Goal: Information Seeking & Learning: Learn about a topic

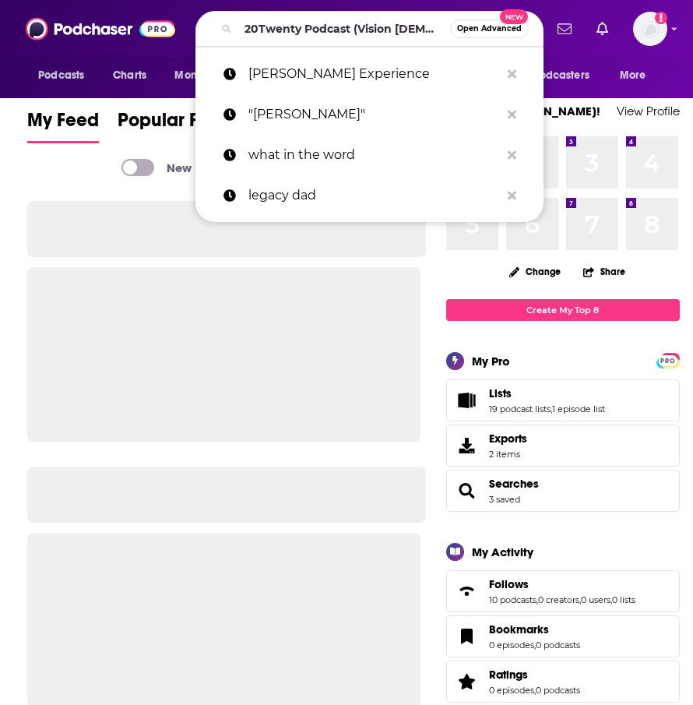
scroll to position [0, 73]
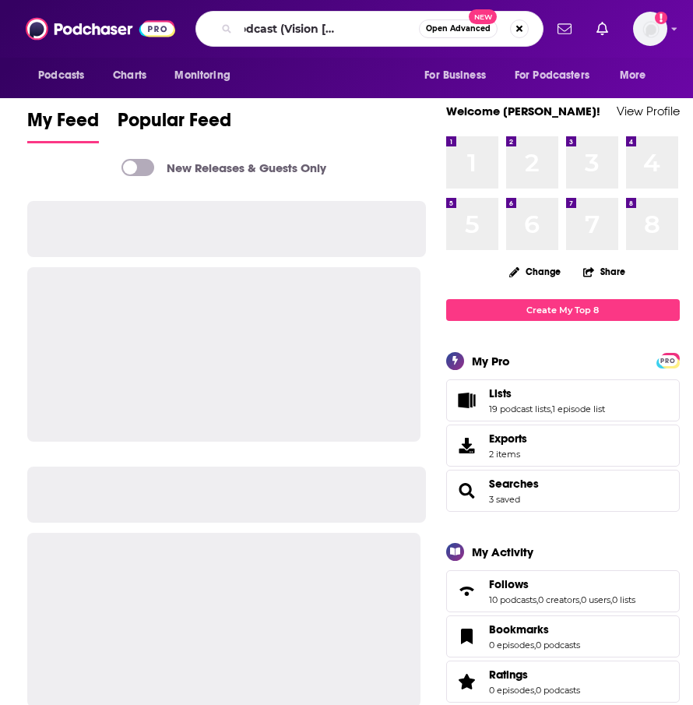
type input "20Twenty Podcast (Vision [DEMOGRAPHIC_DATA] Radio)"
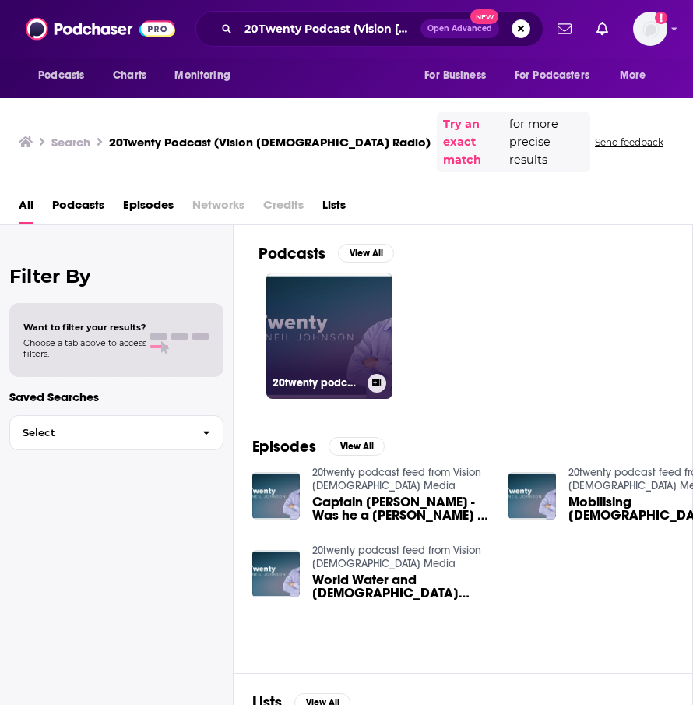
click at [308, 299] on link "20twenty podcast feed from Vision Christian Media" at bounding box center [329, 336] width 126 height 126
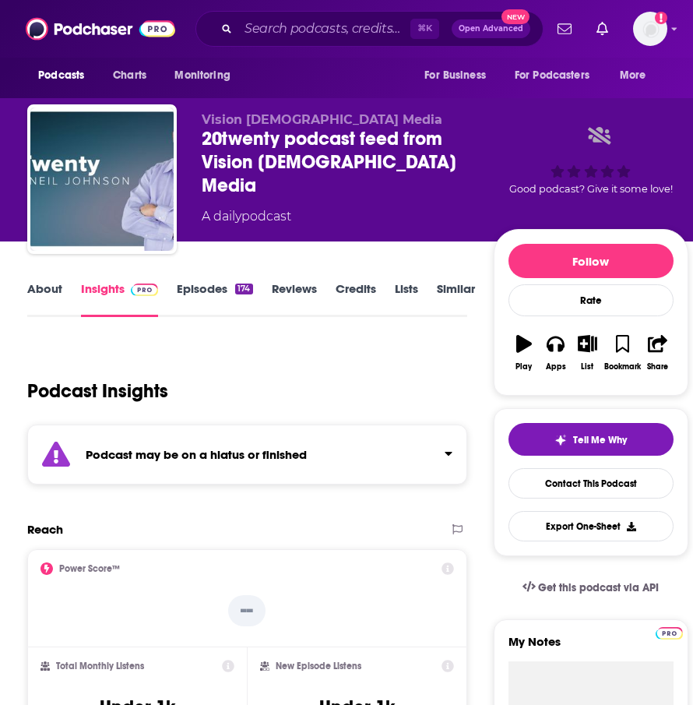
click at [200, 290] on link "Episodes 174" at bounding box center [215, 299] width 76 height 36
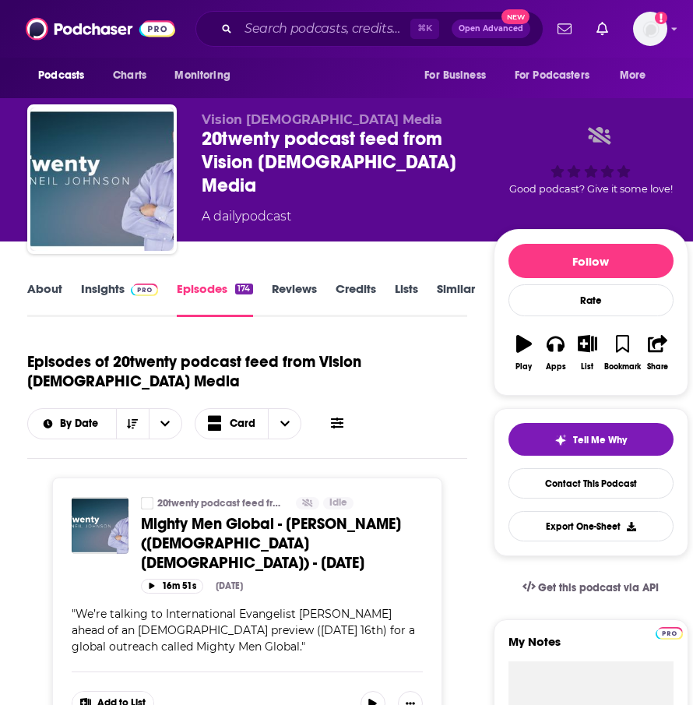
scroll to position [11, 0]
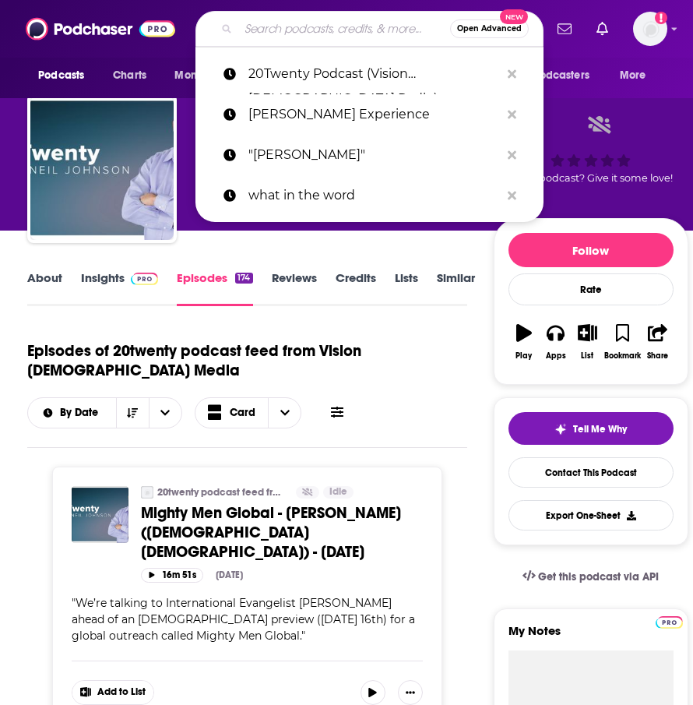
click at [274, 33] on input "Search podcasts, credits, & more..." at bounding box center [344, 28] width 212 height 25
paste input "20Twenty Podcast (Vision [DEMOGRAPHIC_DATA] Radio)"
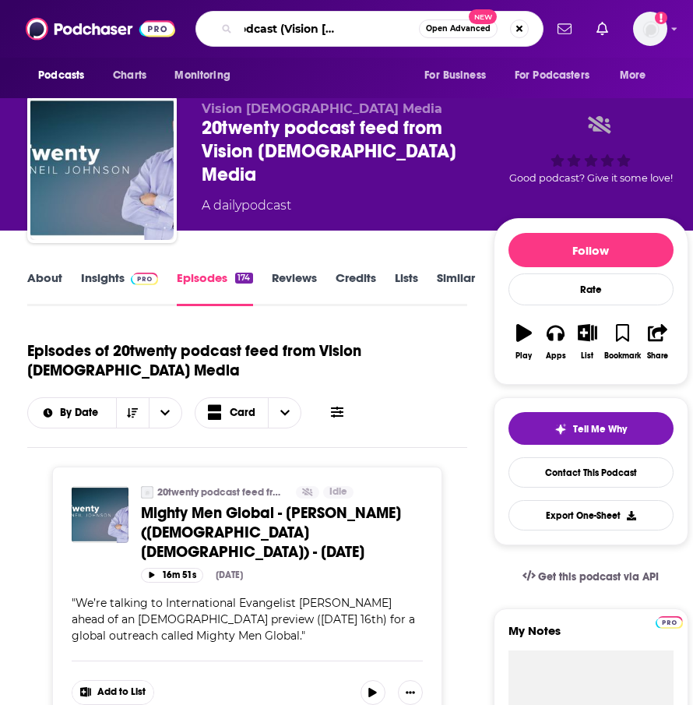
click at [278, 31] on input "20Twenty Podcast (Vision [DEMOGRAPHIC_DATA] Radio)" at bounding box center [328, 28] width 181 height 25
type input "20Twenty Podcast"
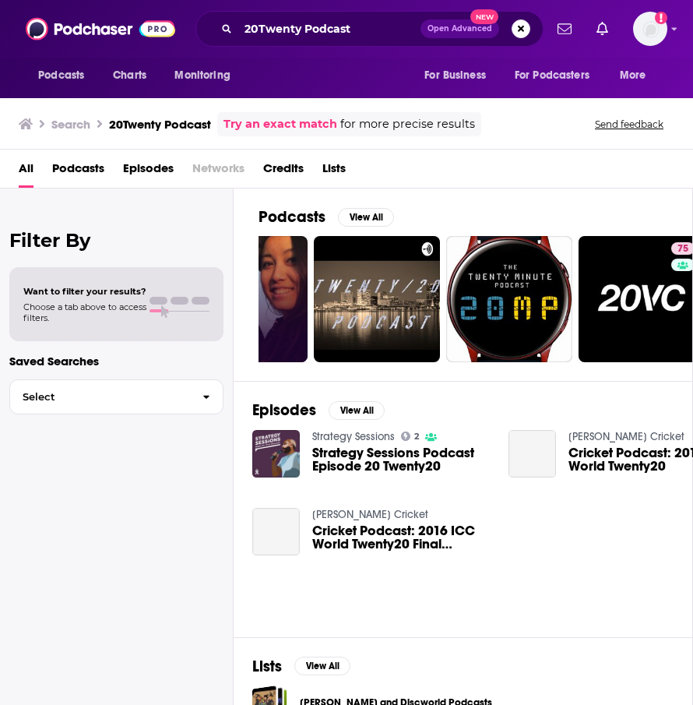
scroll to position [407, 0]
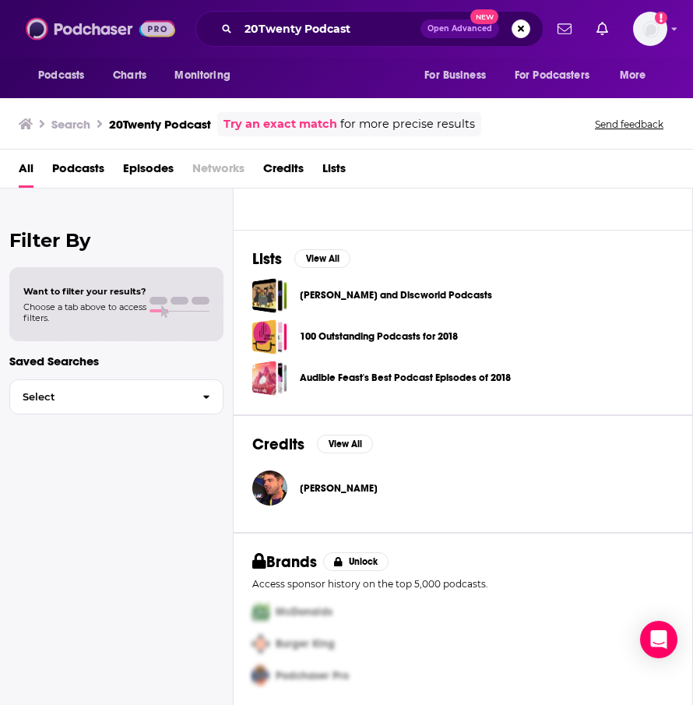
click at [72, 19] on img at bounding box center [101, 29] width 150 height 30
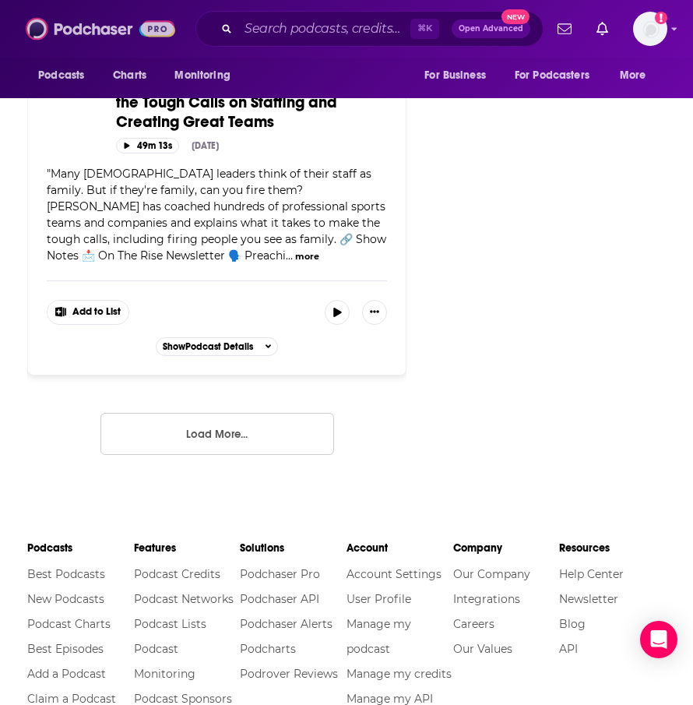
scroll to position [3987, 0]
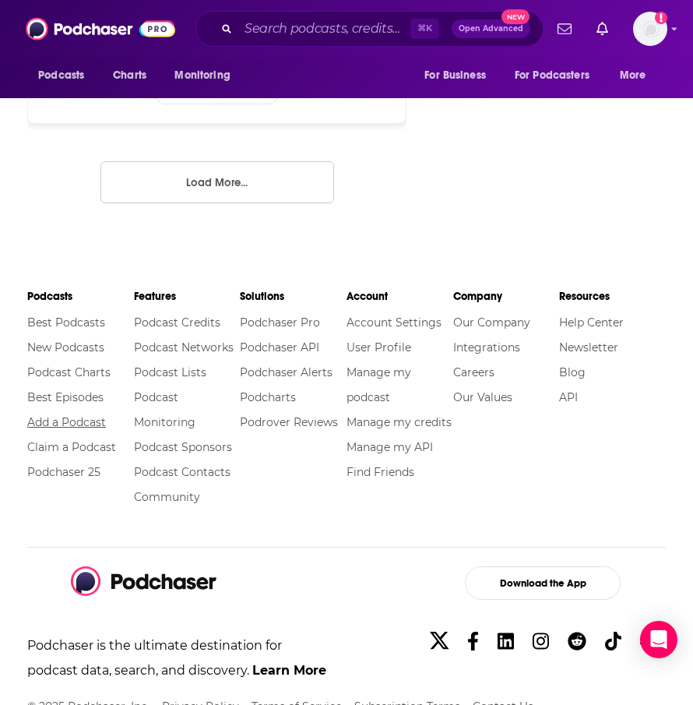
click at [62, 415] on link "Add a Podcast" at bounding box center [66, 422] width 79 height 14
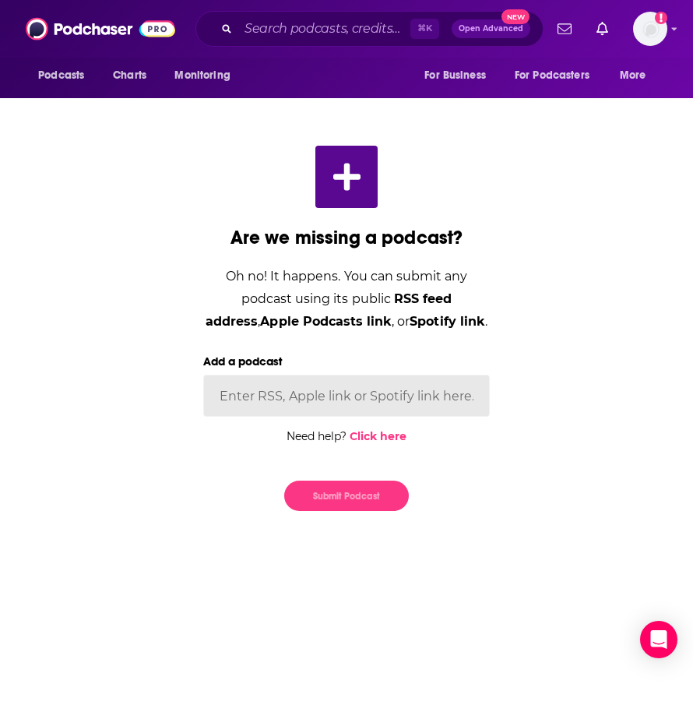
click at [297, 389] on input "Add a podcast" at bounding box center [346, 396] width 287 height 42
paste input "https://podcasts.apple.com/us/podcast/20twenty/id1521967020"
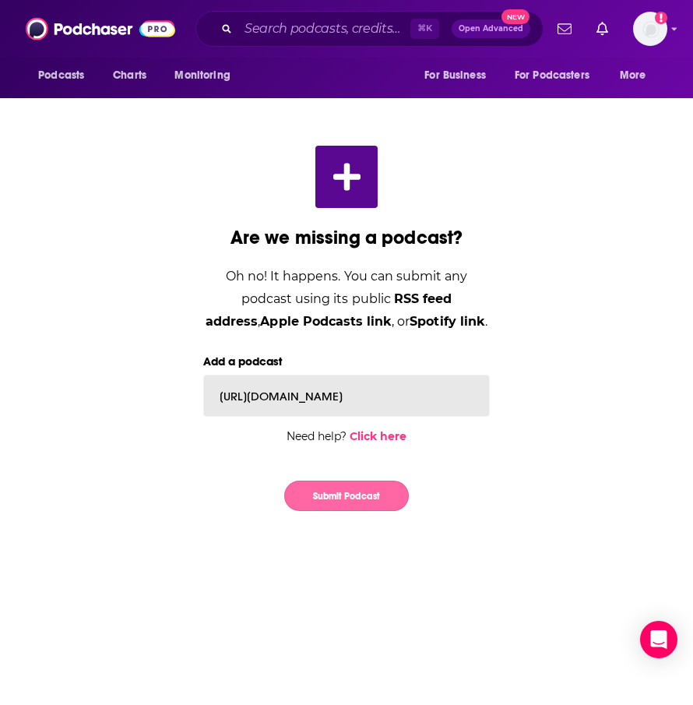
type input "https://podcasts.apple.com/us/podcast/20twenty/id1521967020"
click at [336, 496] on button "Submit Podcast" at bounding box center [346, 496] width 125 height 30
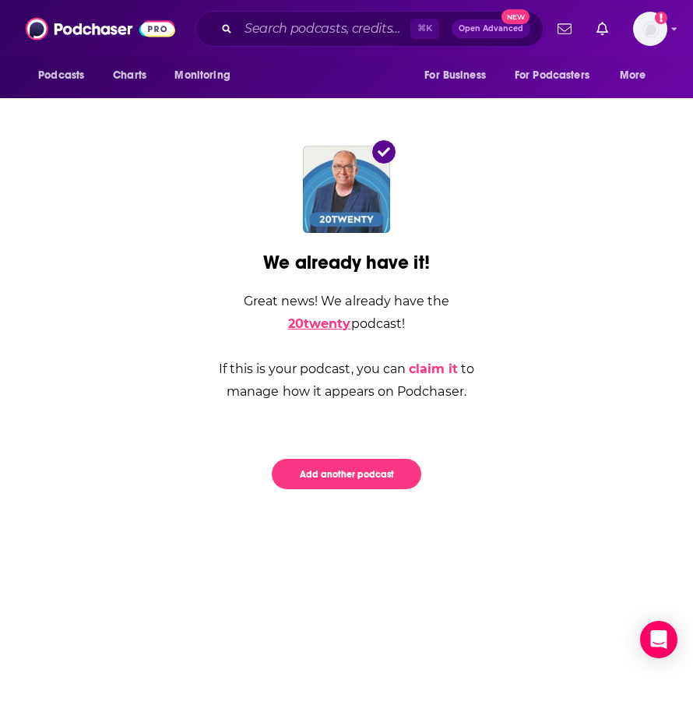
click at [350, 316] on link "20twenty" at bounding box center [319, 323] width 62 height 15
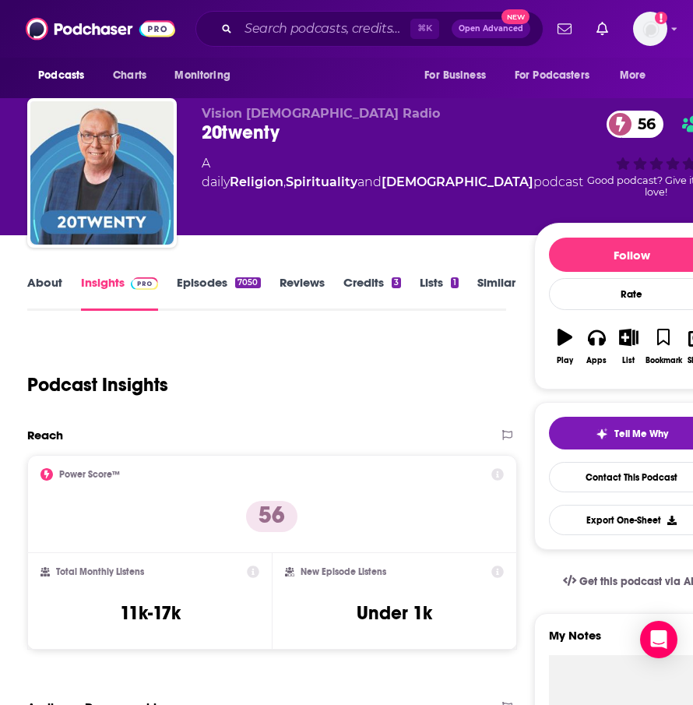
scroll to position [2, 0]
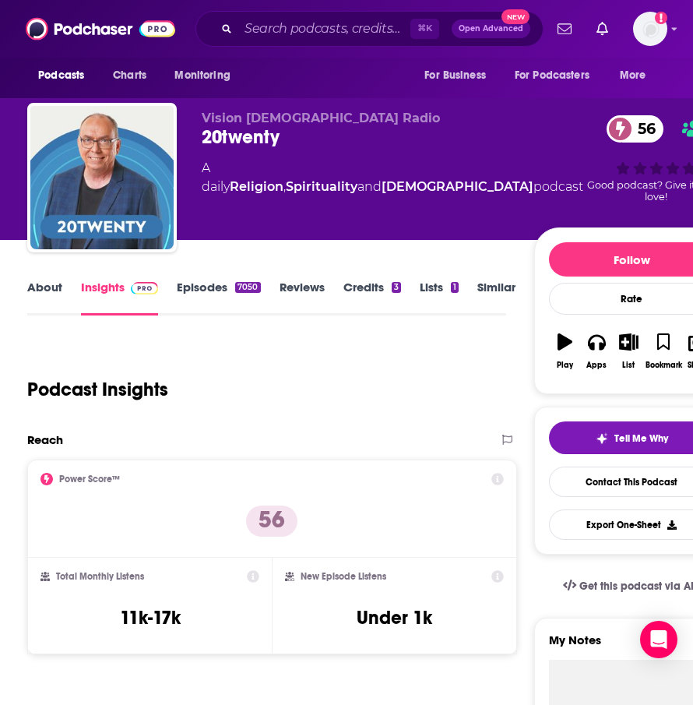
click at [39, 297] on link "About" at bounding box center [44, 298] width 35 height 36
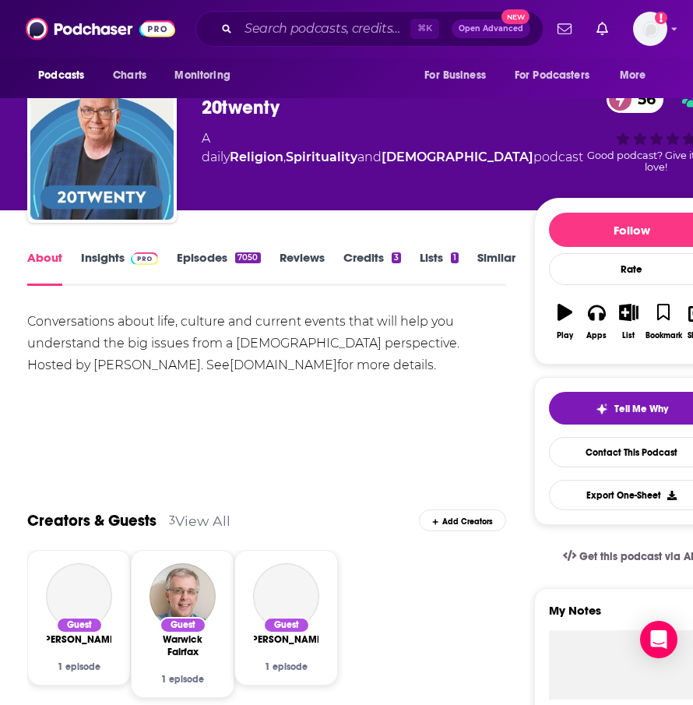
scroll to position [33, 0]
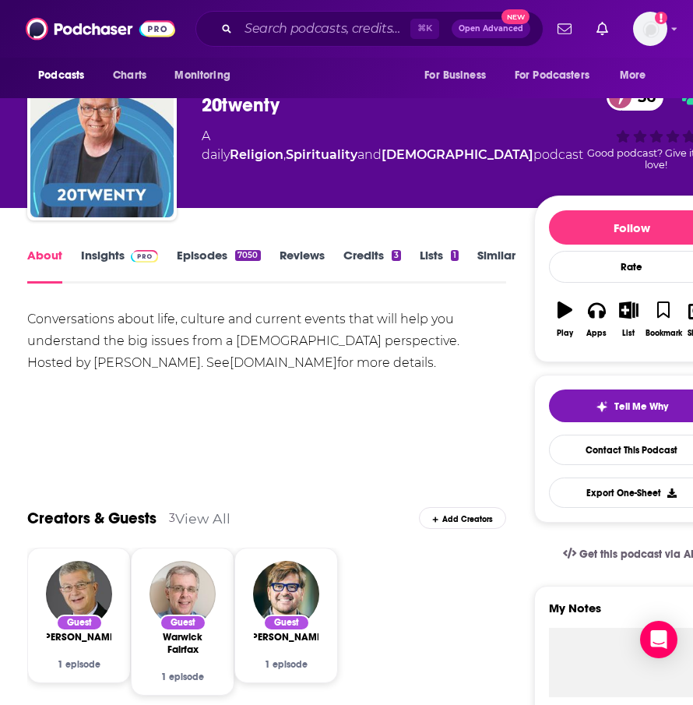
click at [213, 259] on link "Episodes 7050" at bounding box center [218, 266] width 83 height 36
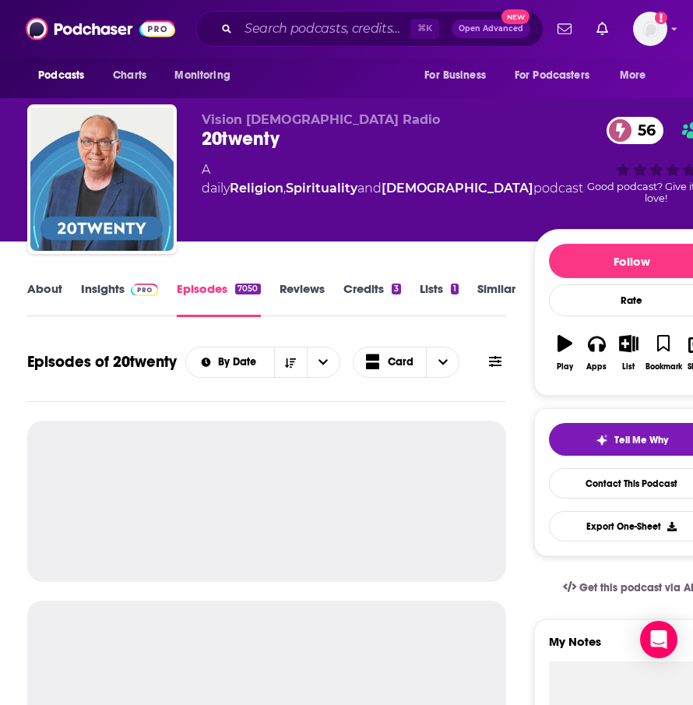
click at [128, 294] on span at bounding box center [141, 288] width 33 height 15
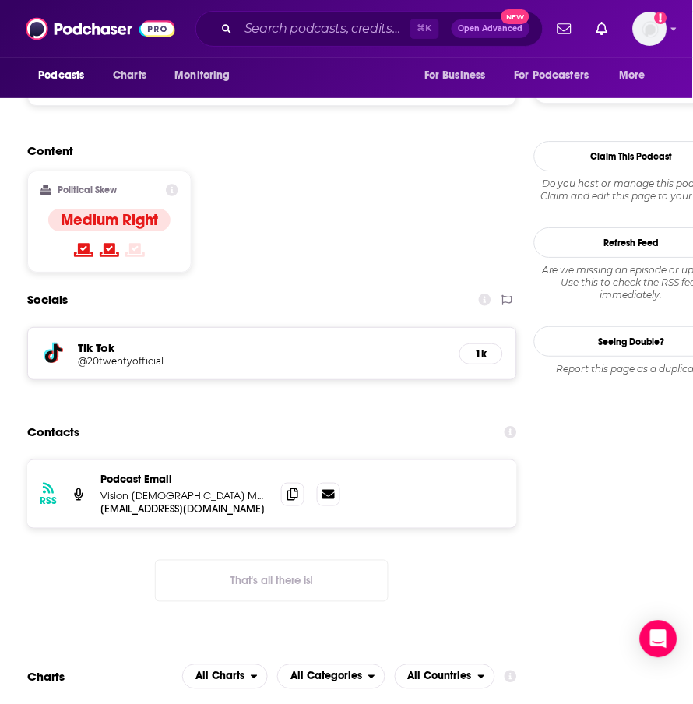
scroll to position [1226, 0]
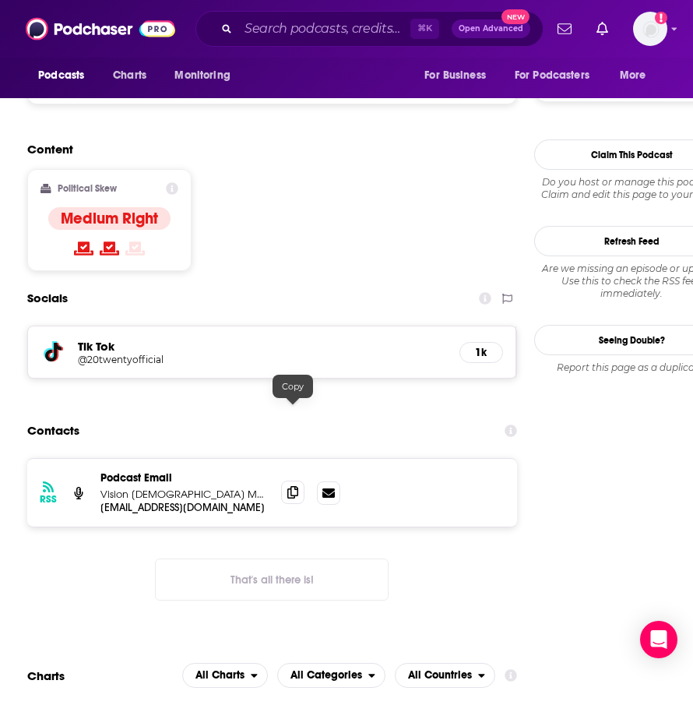
click at [295, 481] on span at bounding box center [292, 492] width 23 height 23
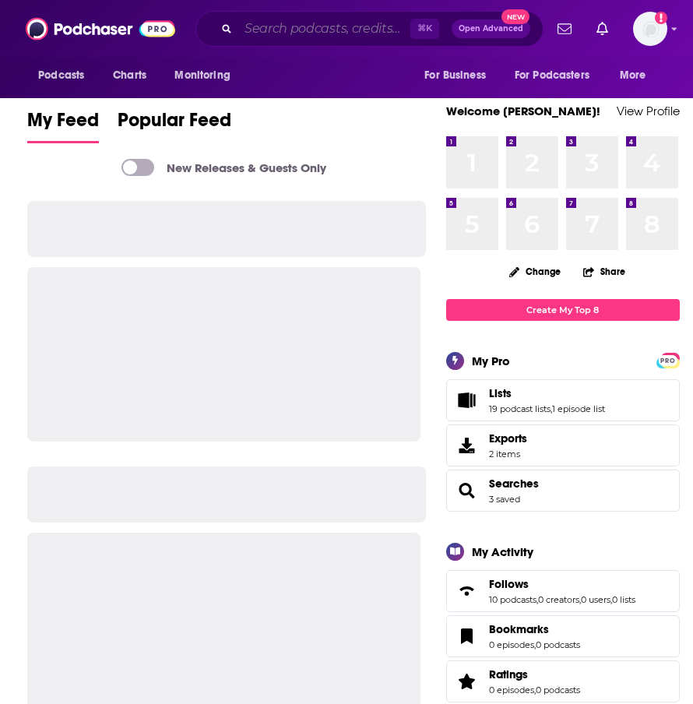
click at [318, 25] on input "Search podcasts, credits, & more..." at bounding box center [324, 28] width 172 height 25
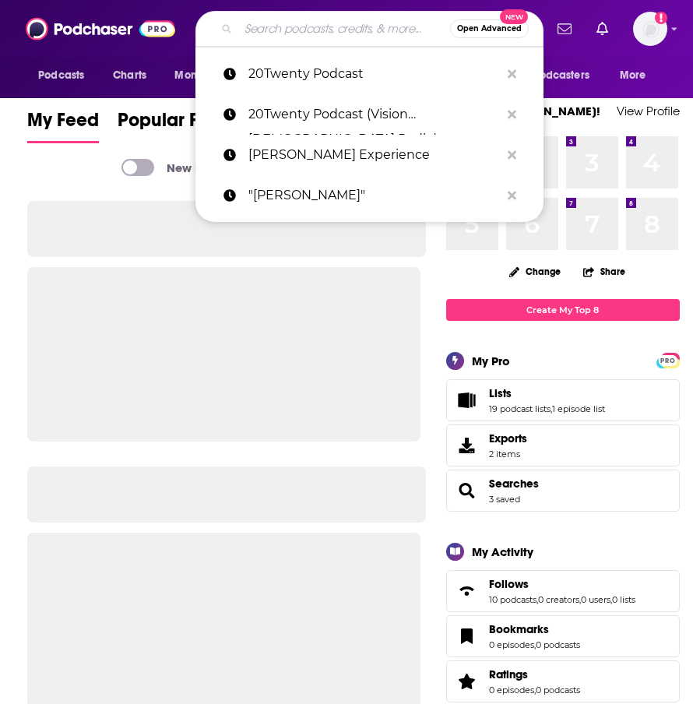
paste input "95.5 WSB – [PERSON_NAME] Show, The"
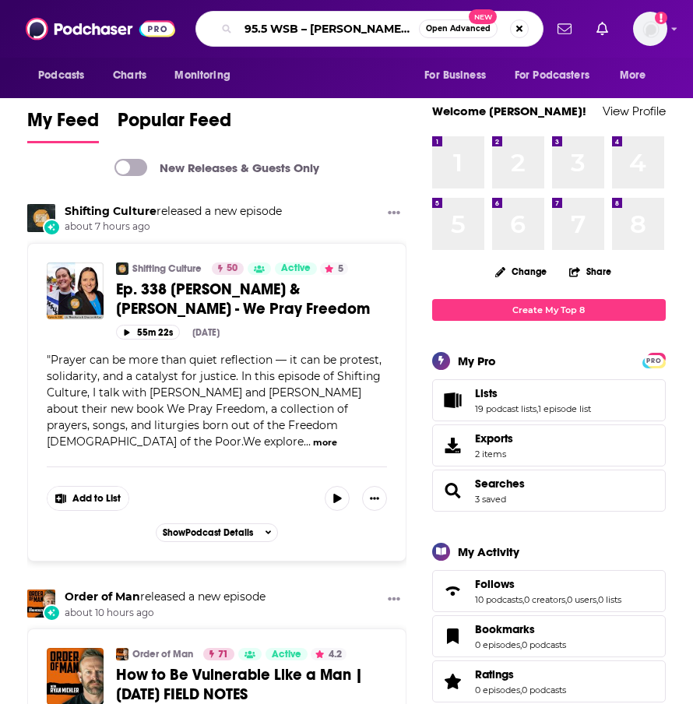
drag, startPoint x: 286, startPoint y: 28, endPoint x: 100, endPoint y: 23, distance: 186.2
click at [100, 23] on div "Podcasts Charts Monitoring 95.5 WSB – [PERSON_NAME] Show, The Open Advanced New…" at bounding box center [346, 29] width 693 height 58
drag, startPoint x: 378, startPoint y: 30, endPoint x: 343, endPoint y: 31, distance: 35.8
click at [343, 31] on input "[PERSON_NAME] Show, The" at bounding box center [328, 28] width 181 height 25
type input "[PERSON_NAME] Show"
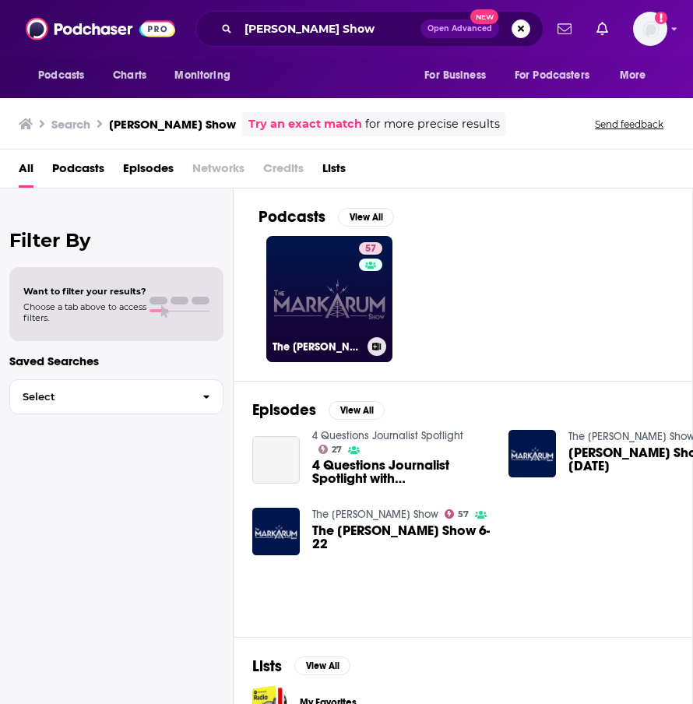
click at [354, 311] on link "57 The [PERSON_NAME] Show" at bounding box center [329, 299] width 126 height 126
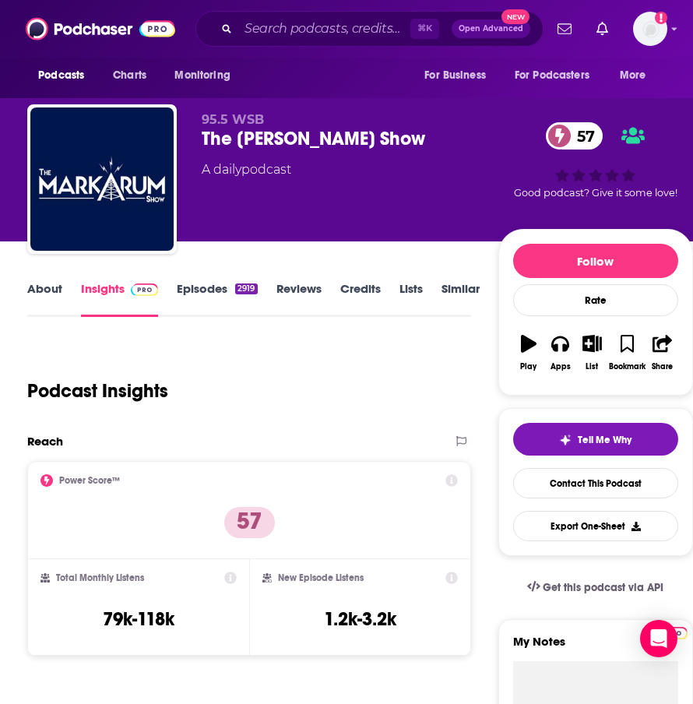
click at [213, 308] on link "Episodes 2919" at bounding box center [217, 299] width 80 height 36
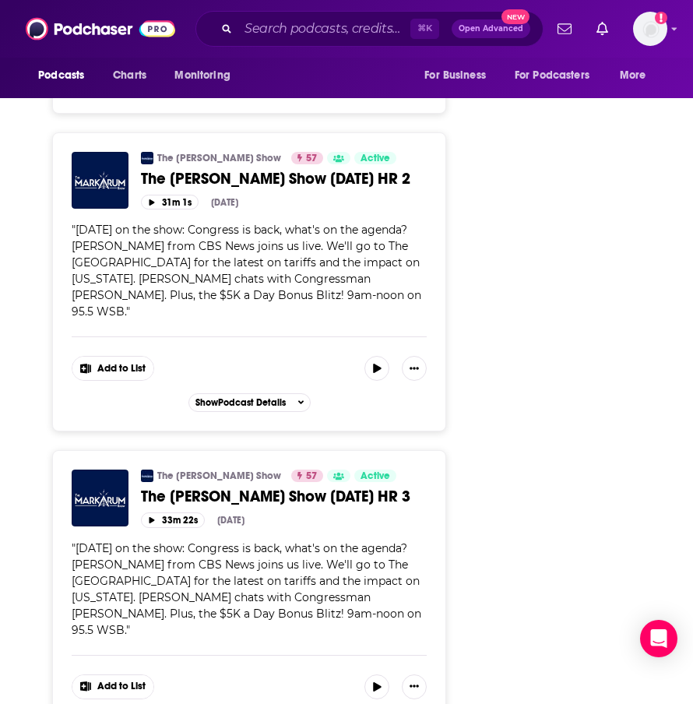
scroll to position [3025, 0]
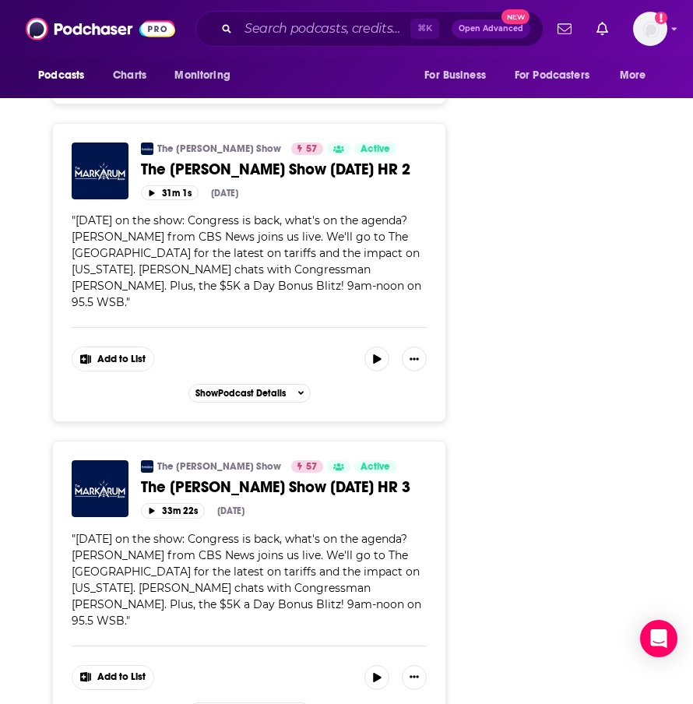
click at [307, 28] on input "Search podcasts, credits, & more..." at bounding box center [324, 28] width 172 height 25
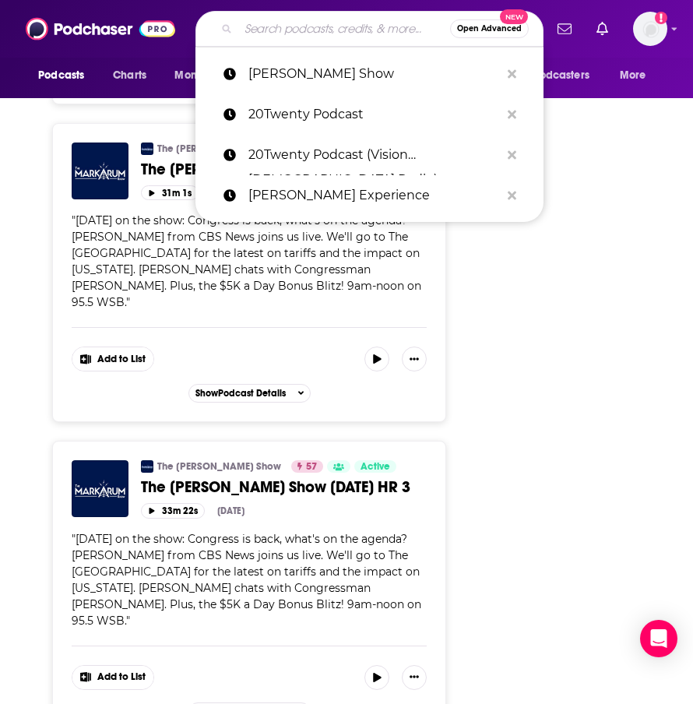
paste input "[PERSON_NAME] Show, The"
type input "[PERSON_NAME] Show, The"
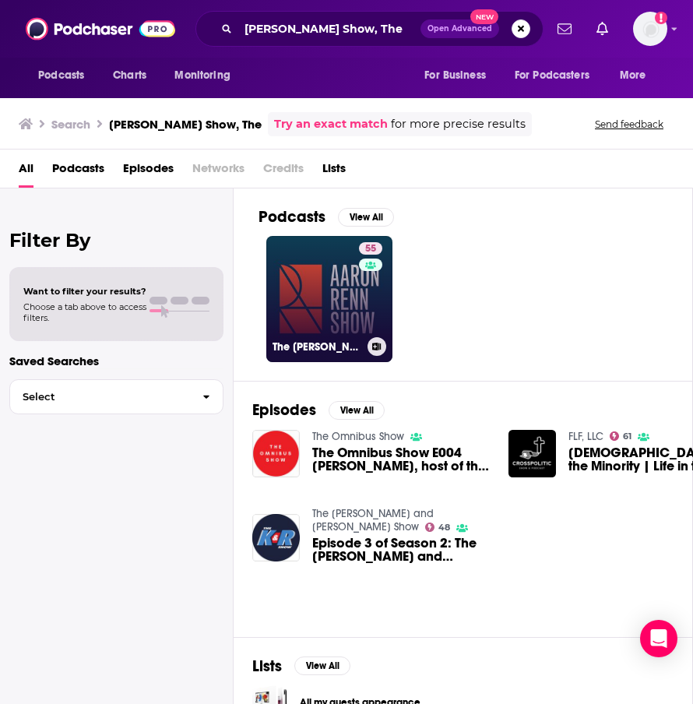
click at [307, 321] on link "55 The [PERSON_NAME] Show" at bounding box center [329, 299] width 126 height 126
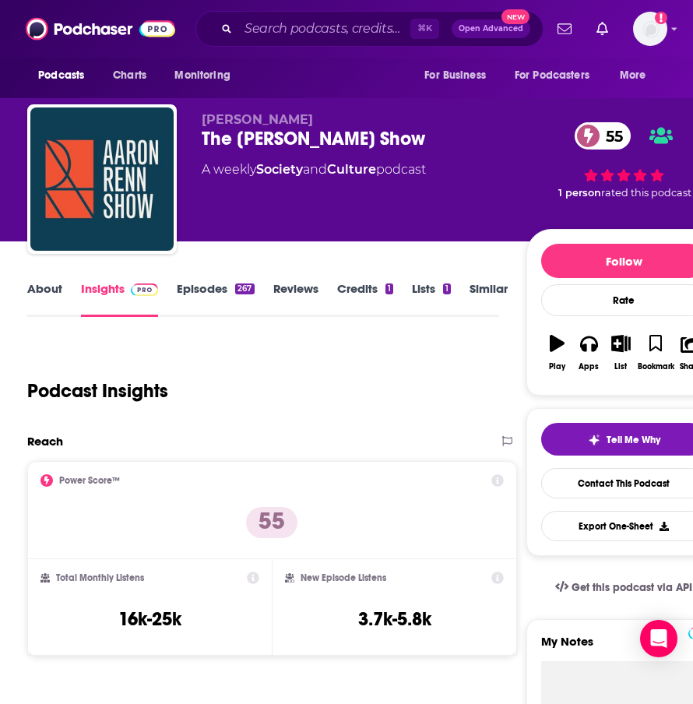
click at [44, 301] on link "About" at bounding box center [44, 299] width 35 height 36
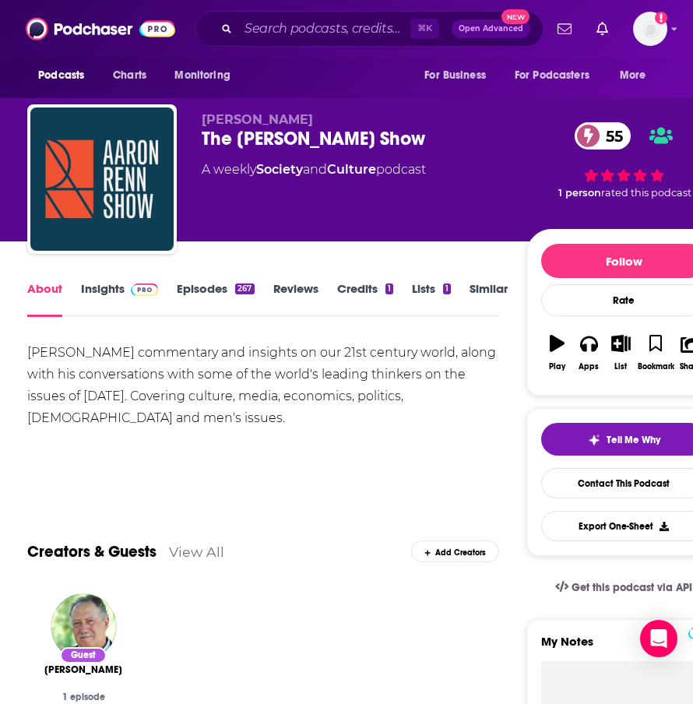
click at [193, 291] on link "Episodes 267" at bounding box center [215, 299] width 77 height 36
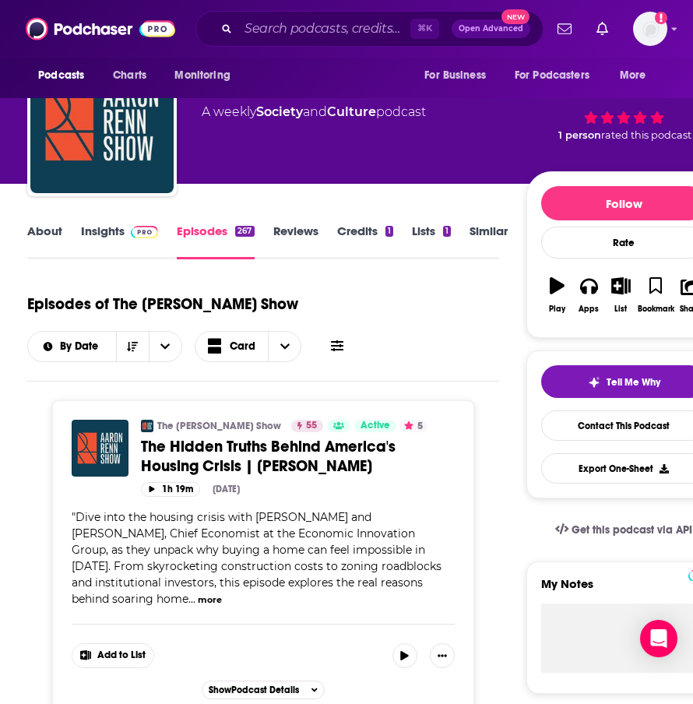
scroll to position [17, 0]
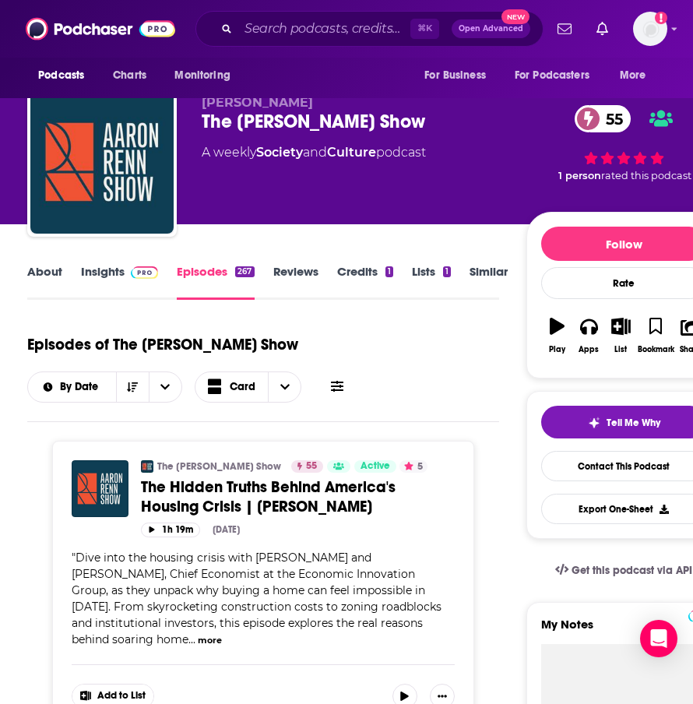
click at [115, 277] on link "Insights" at bounding box center [119, 282] width 77 height 36
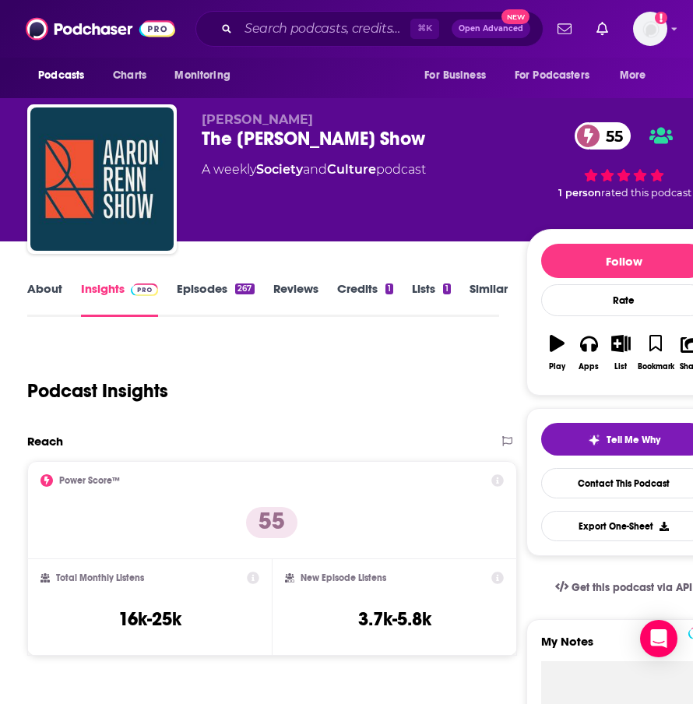
click at [186, 283] on link "Episodes 267" at bounding box center [215, 299] width 77 height 36
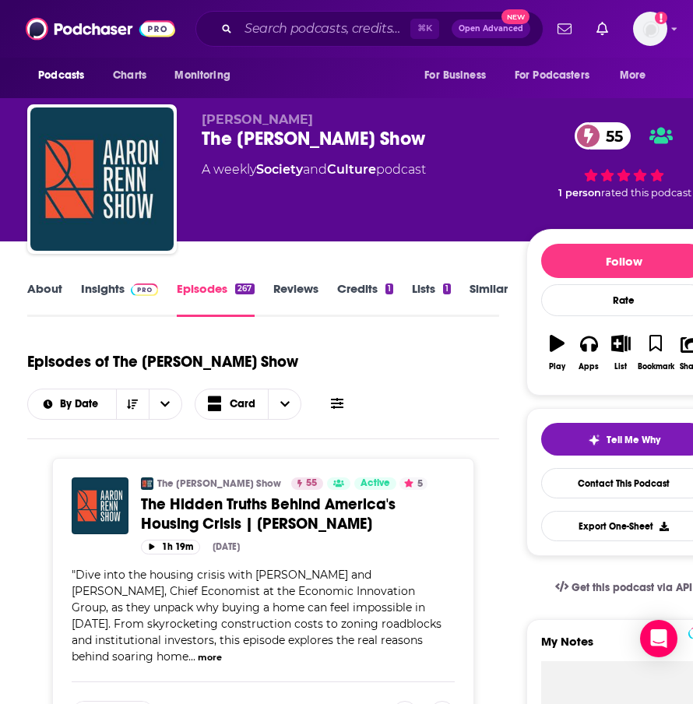
click at [58, 291] on link "About" at bounding box center [44, 299] width 35 height 36
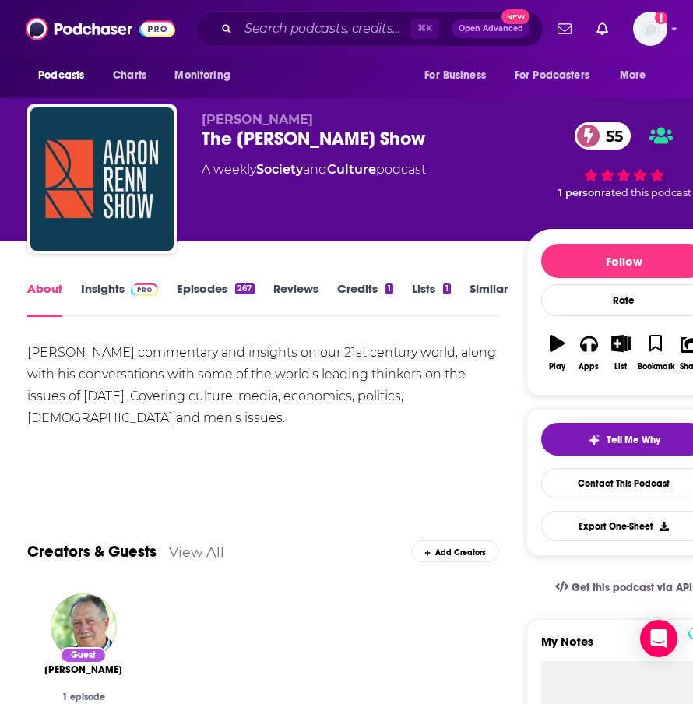
click at [192, 295] on link "Episodes 267" at bounding box center [215, 299] width 77 height 36
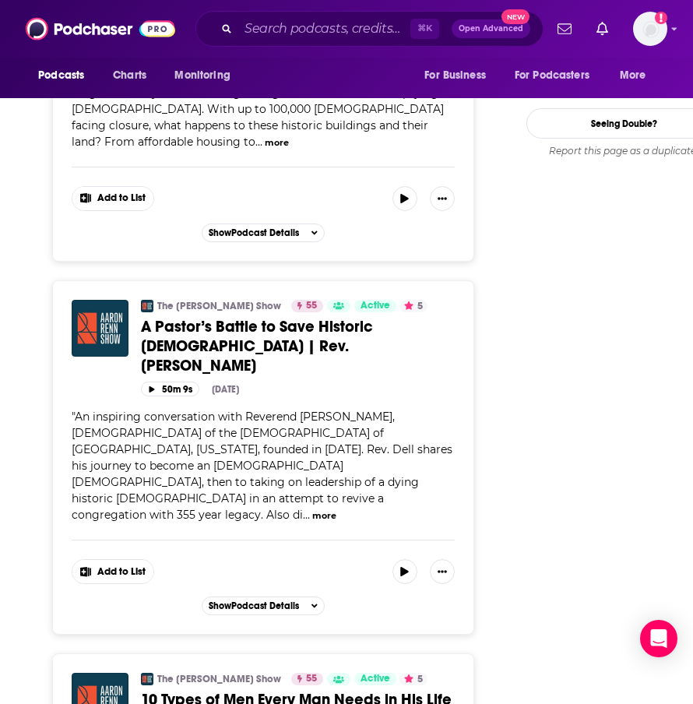
scroll to position [2192, 0]
